Goal: Find specific page/section: Find specific page/section

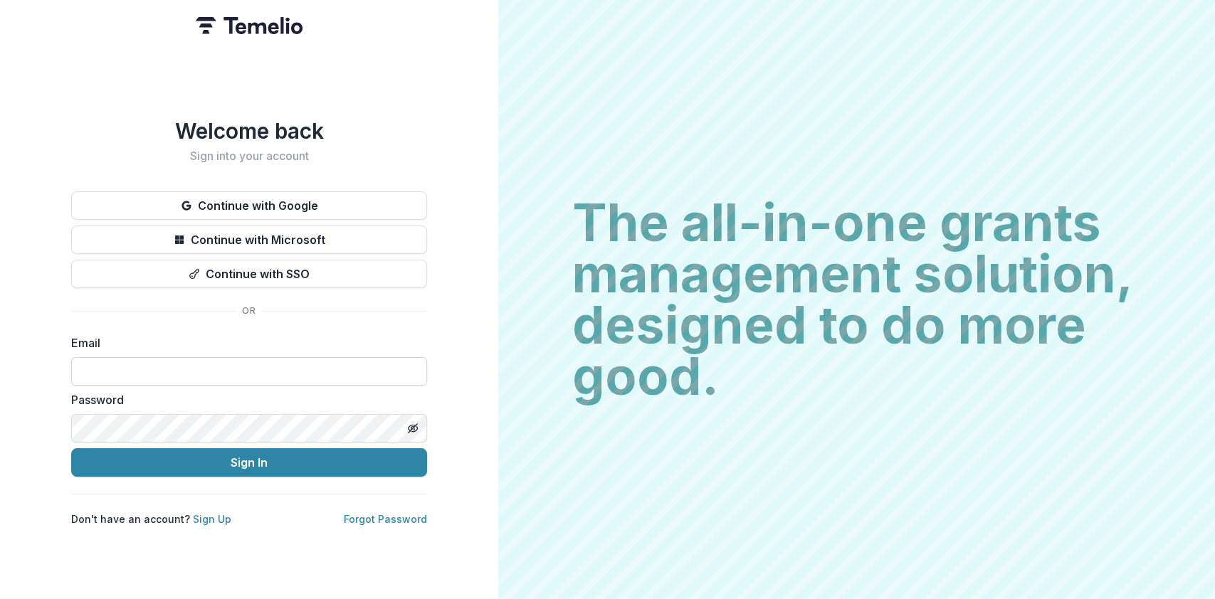
click at [128, 357] on input at bounding box center [249, 371] width 356 height 28
type input "**********"
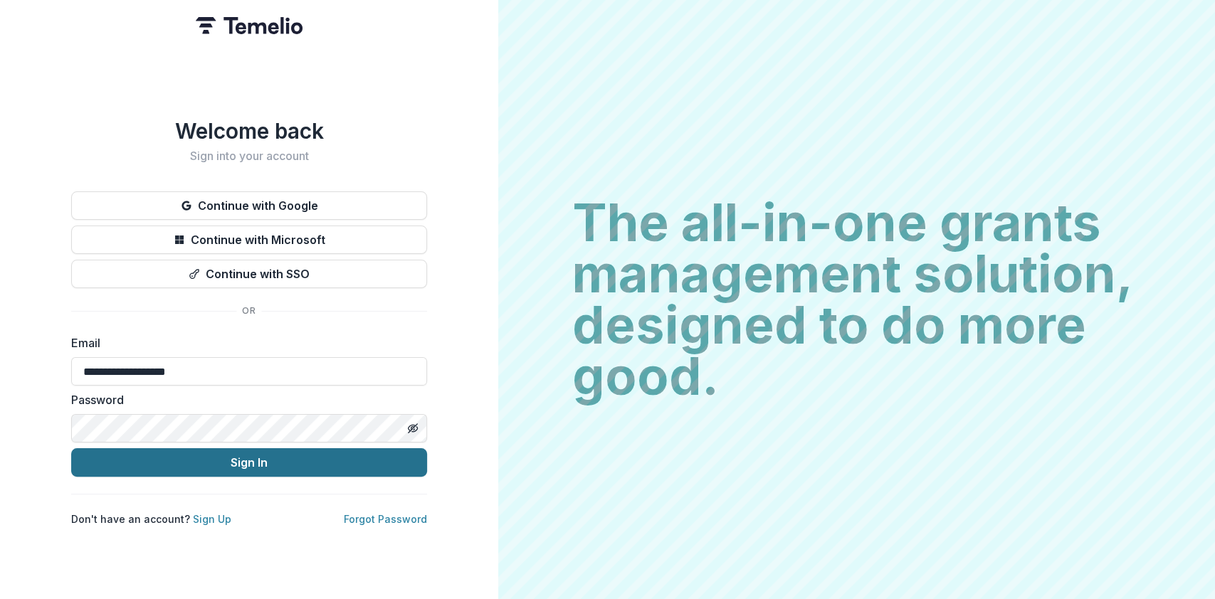
click at [243, 453] on button "Sign In" at bounding box center [249, 463] width 356 height 28
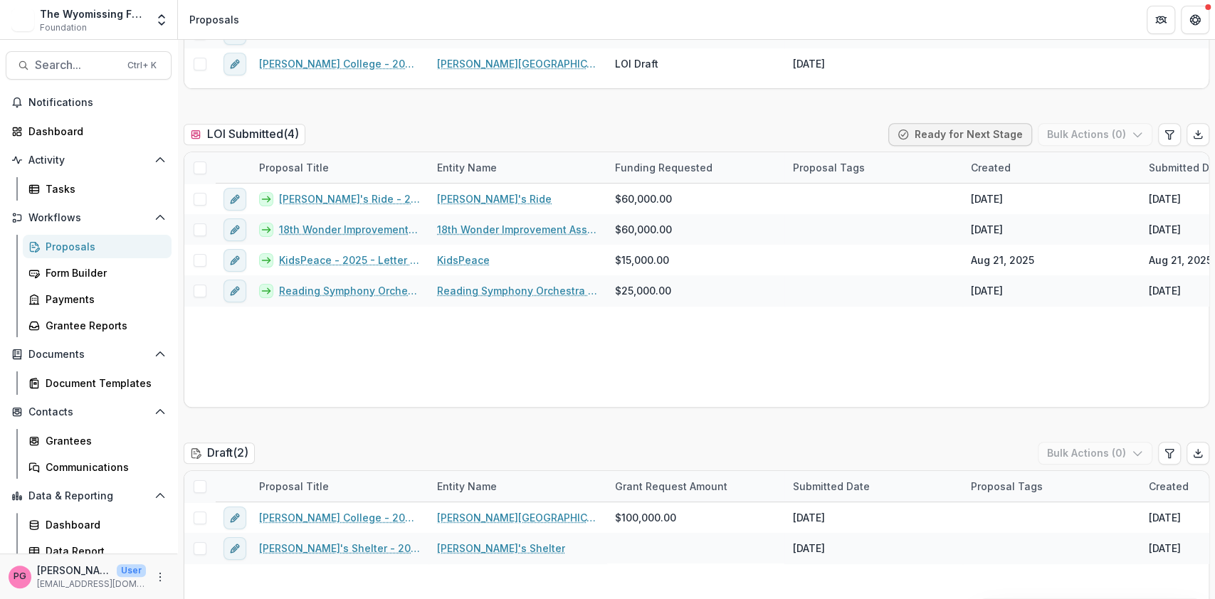
scroll to position [384, 0]
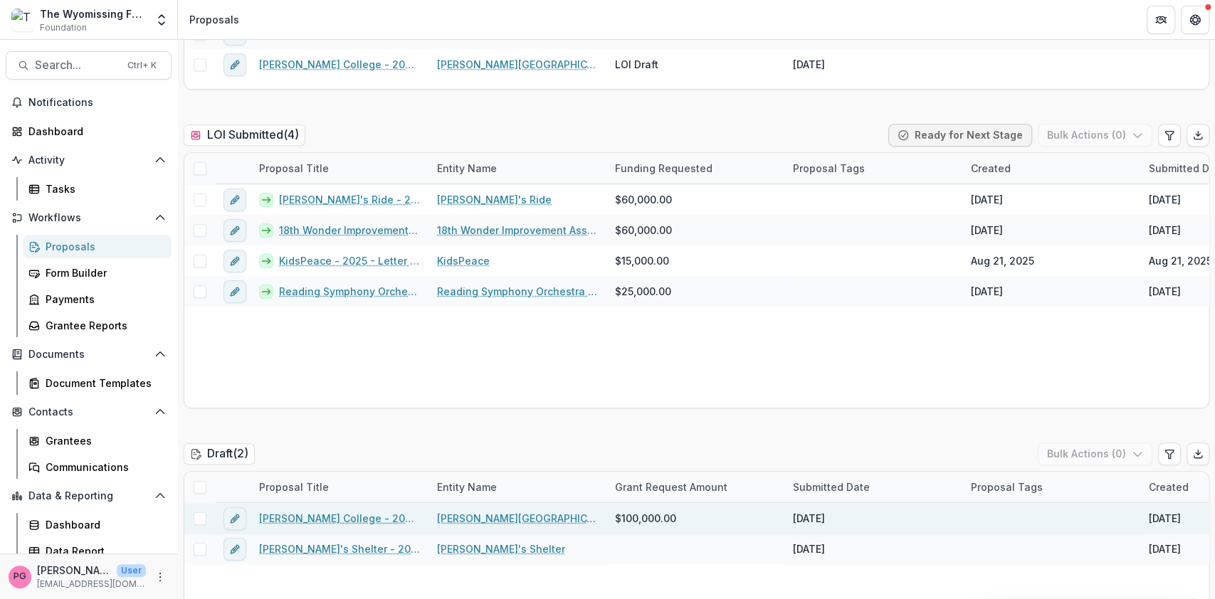
click at [369, 515] on link "[PERSON_NAME] College - 2025 - Letter of Intent" at bounding box center [339, 518] width 161 height 15
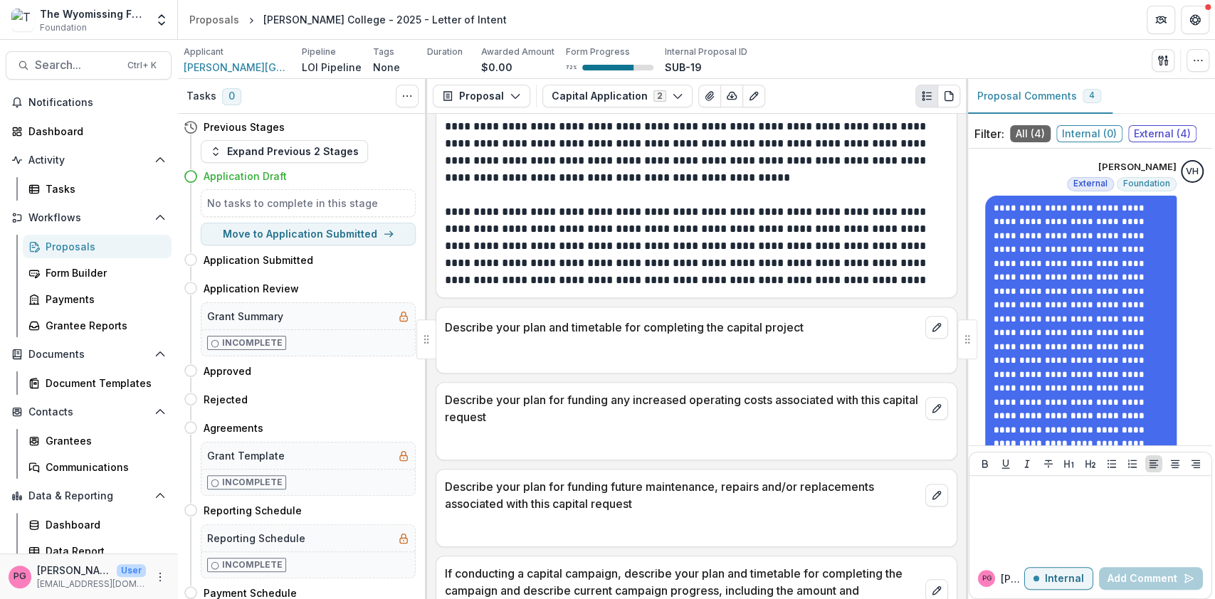
scroll to position [4489, 0]
